Goal: Task Accomplishment & Management: Use online tool/utility

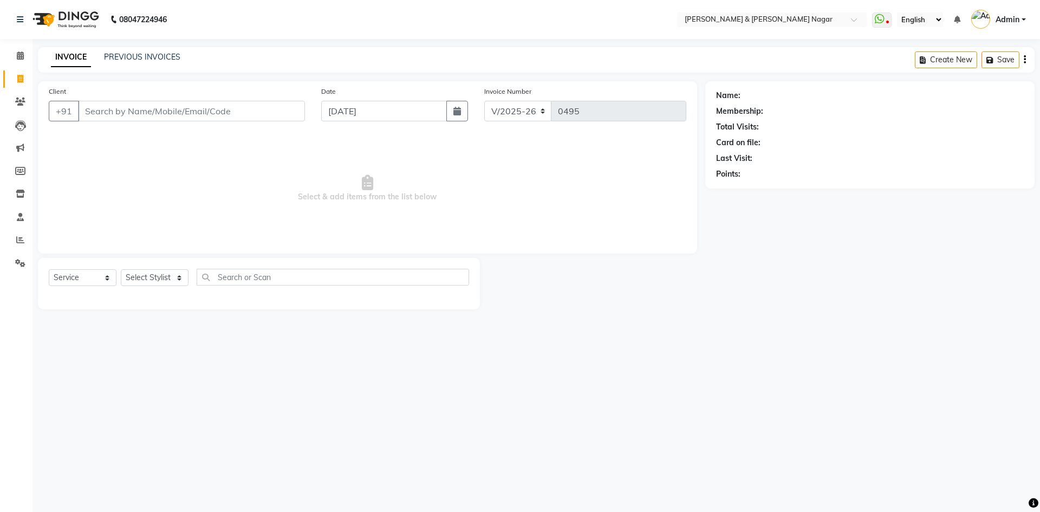
select select "789"
select select "service"
click at [122, 53] on link "PREVIOUS INVOICES" at bounding box center [142, 57] width 76 height 10
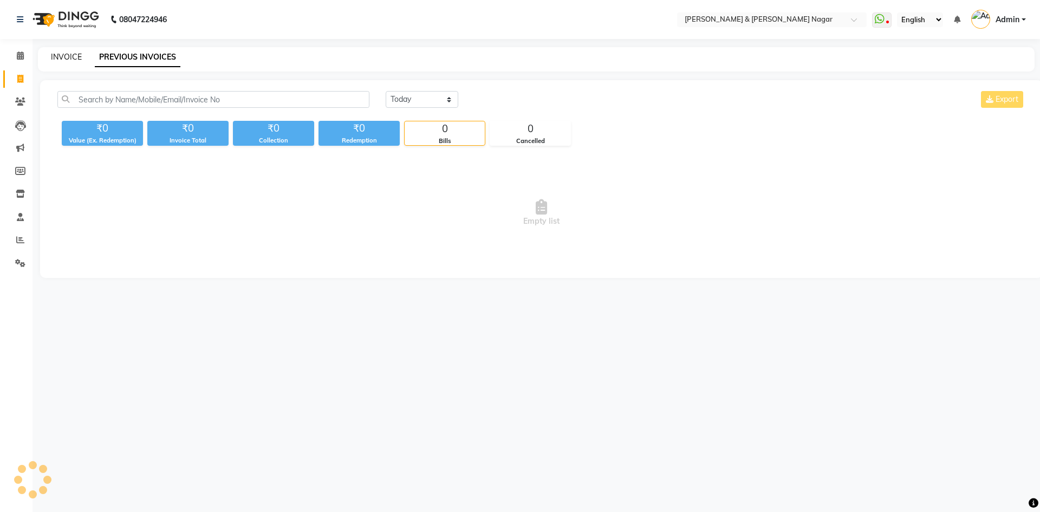
click at [79, 58] on link "INVOICE" at bounding box center [66, 57] width 31 height 10
select select "service"
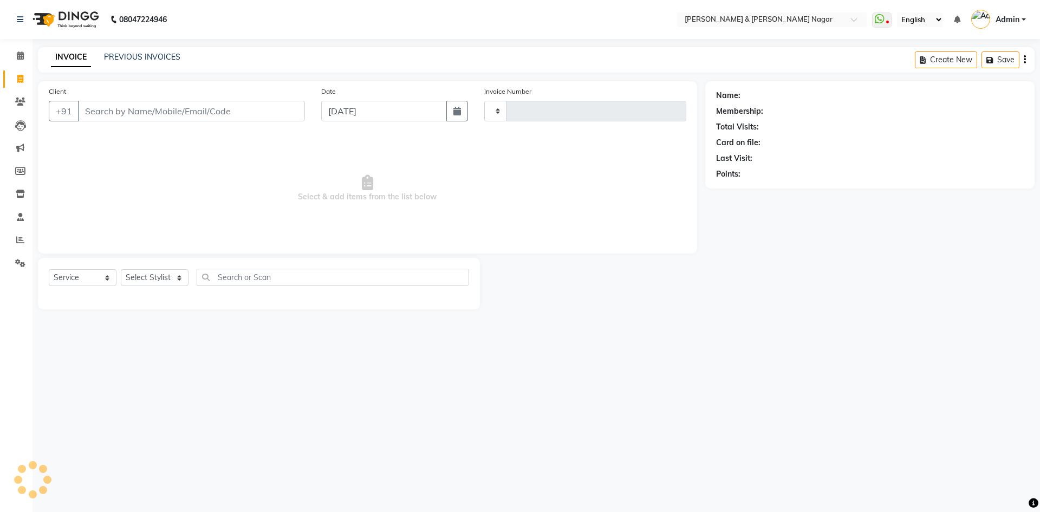
type input "0495"
select select "789"
select select "product"
